Goal: Information Seeking & Learning: Learn about a topic

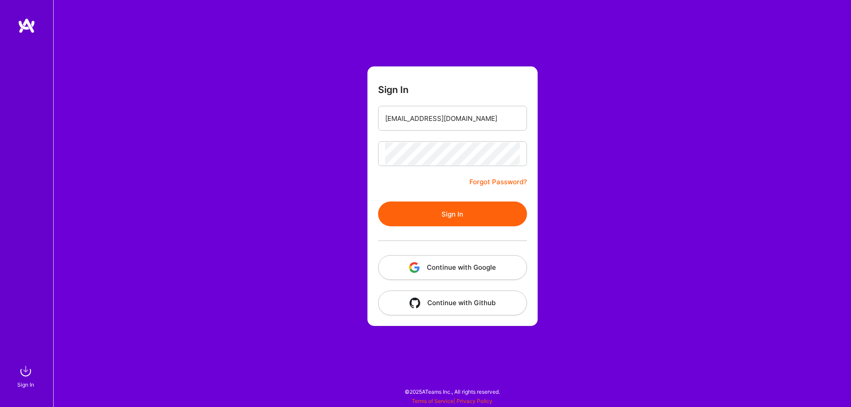
click at [378, 202] on button "Sign In" at bounding box center [452, 214] width 149 height 25
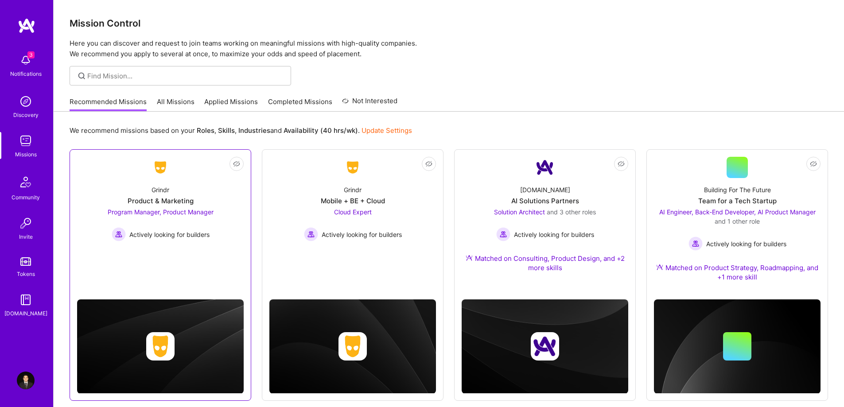
click at [174, 188] on div "Grindr Product & Marketing Program Manager, Product Manager Actively looking fo…" at bounding box center [160, 209] width 167 height 63
